Goal: Information Seeking & Learning: Learn about a topic

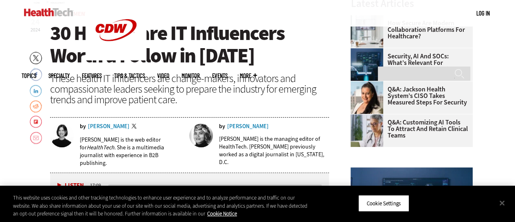
scroll to position [326, 0]
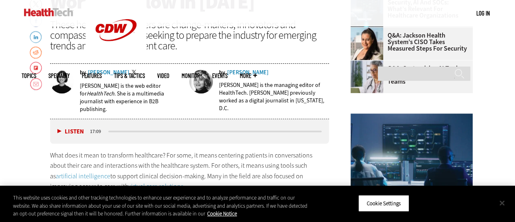
click at [503, 202] on button "Close" at bounding box center [502, 203] width 18 height 18
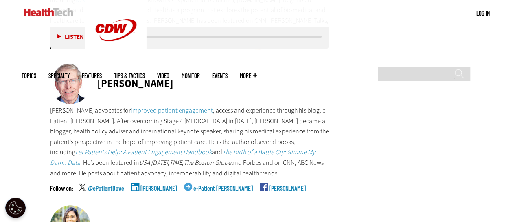
scroll to position [1589, 0]
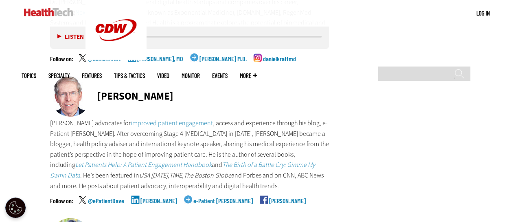
drag, startPoint x: 99, startPoint y: 72, endPoint x: 174, endPoint y: 78, distance: 75.6
click at [174, 78] on div "[PERSON_NAME]" at bounding box center [190, 97] width 280 height 42
copy div "[PERSON_NAME]"
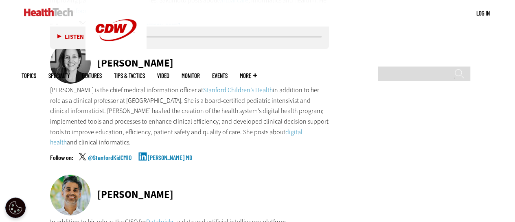
scroll to position [3178, 0]
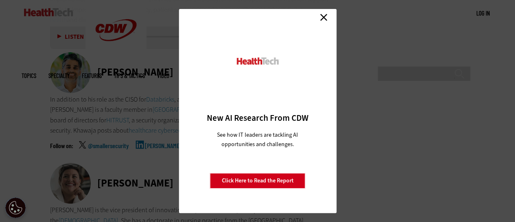
click at [323, 16] on link "Close" at bounding box center [324, 17] width 12 height 12
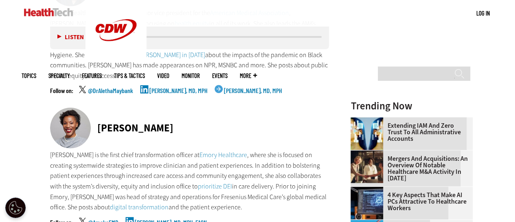
scroll to position [815, 0]
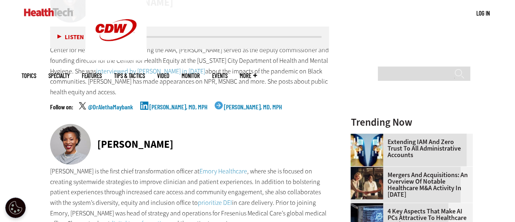
drag, startPoint x: 183, startPoint y: 132, endPoint x: 99, endPoint y: 137, distance: 84.5
click at [99, 137] on div "[PERSON_NAME]" at bounding box center [190, 145] width 280 height 42
copy div "[PERSON_NAME]"
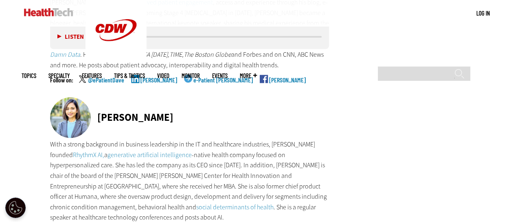
scroll to position [1711, 0]
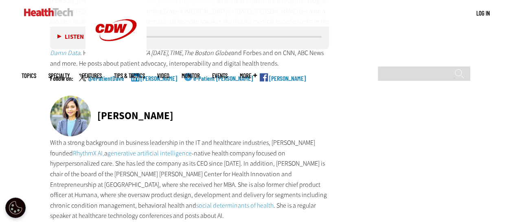
drag, startPoint x: 170, startPoint y: 93, endPoint x: 90, endPoint y: 99, distance: 80.1
click at [90, 99] on div "[PERSON_NAME]" at bounding box center [190, 116] width 280 height 42
copy div "[PERSON_NAME]"
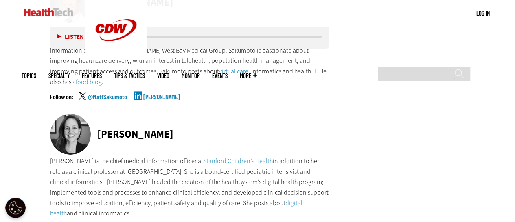
scroll to position [2934, 0]
